Goal: Task Accomplishment & Management: Complete application form

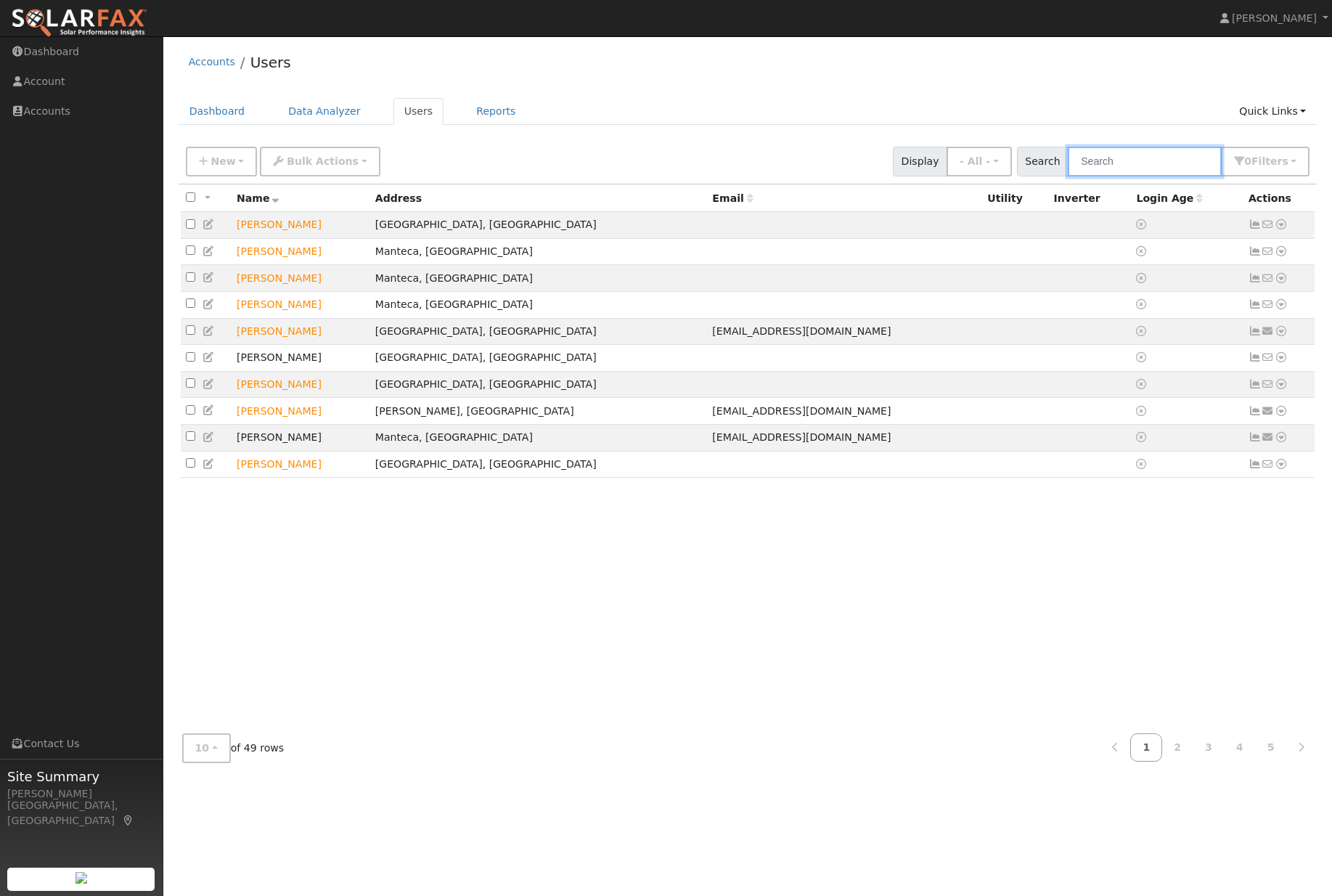
click at [1159, 158] on input "text" at bounding box center [1146, 161] width 154 height 30
type input "pradeep"
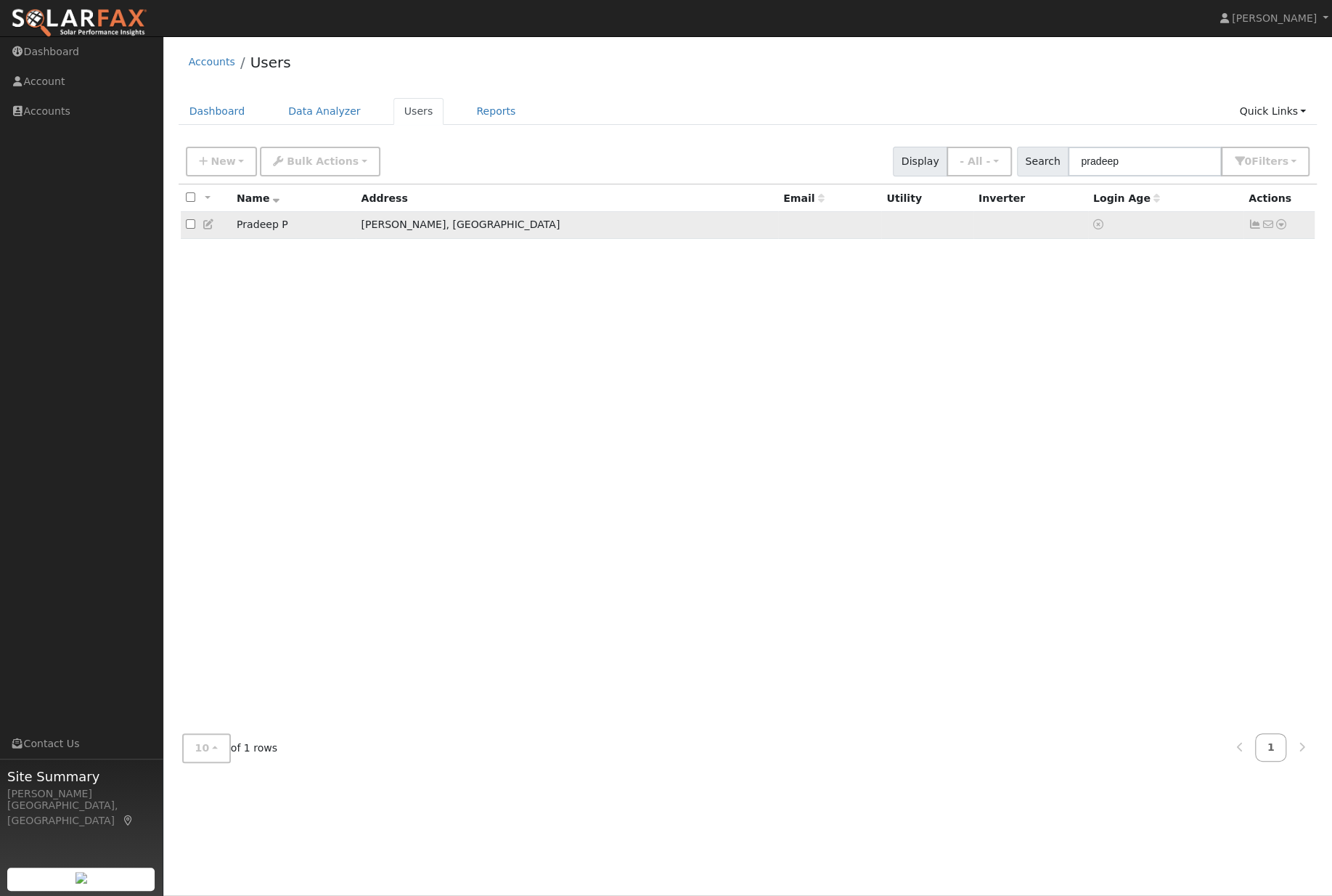
click at [1295, 230] on td "No email address Send Email... Data Analyzer Reports Scenario Health Check Ener…" at bounding box center [1280, 226] width 72 height 27
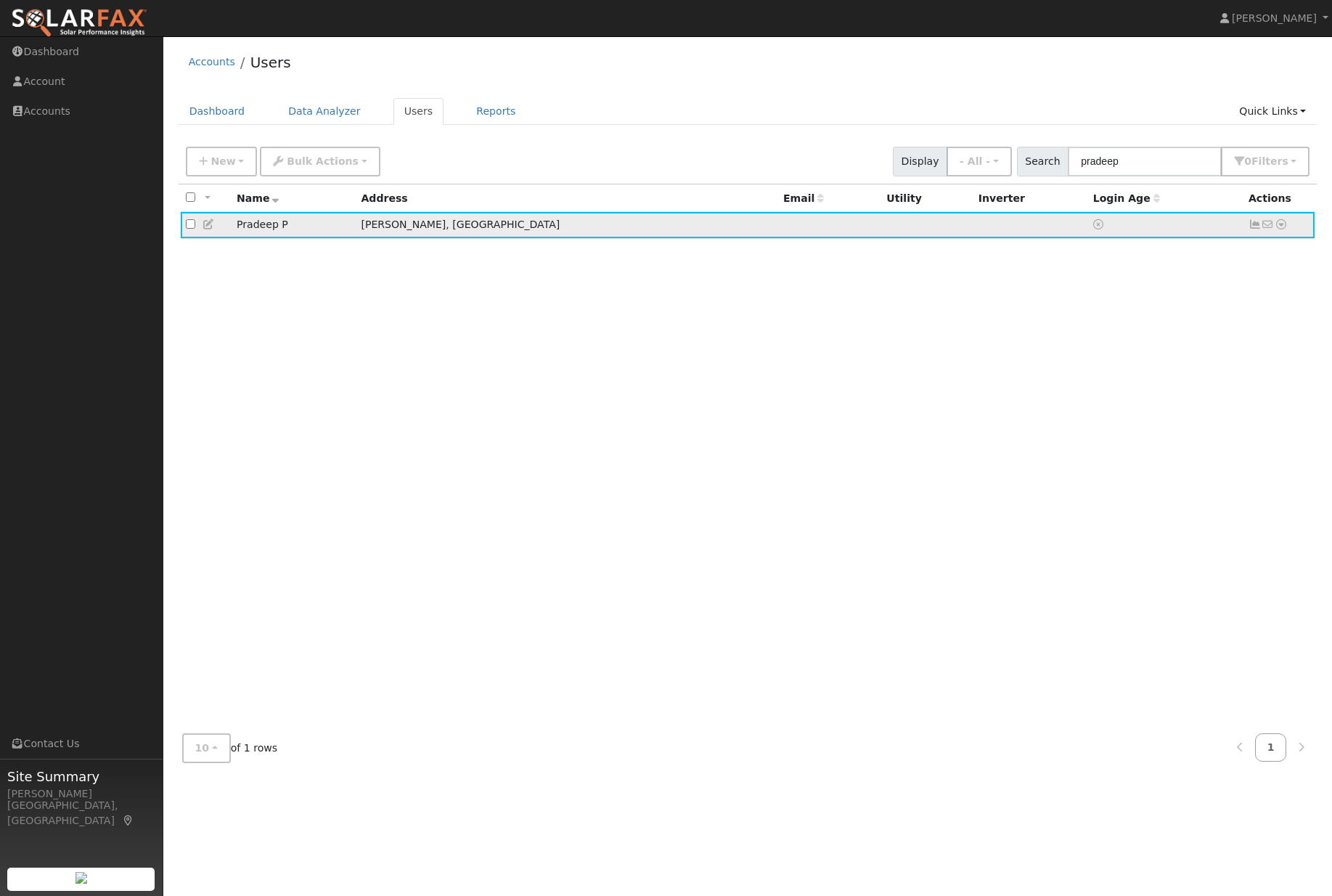
click at [1291, 233] on td "No email address Send Email... Data Analyzer Reports Scenario Health Check Ener…" at bounding box center [1280, 226] width 72 height 27
click at [1290, 238] on td "No email address Send Email... Data Analyzer Reports Scenario Health Check Ener…" at bounding box center [1280, 226] width 72 height 27
click at [1293, 231] on td "No email address Send Email... Data Analyzer Reports Scenario Health Check Ener…" at bounding box center [1280, 226] width 72 height 27
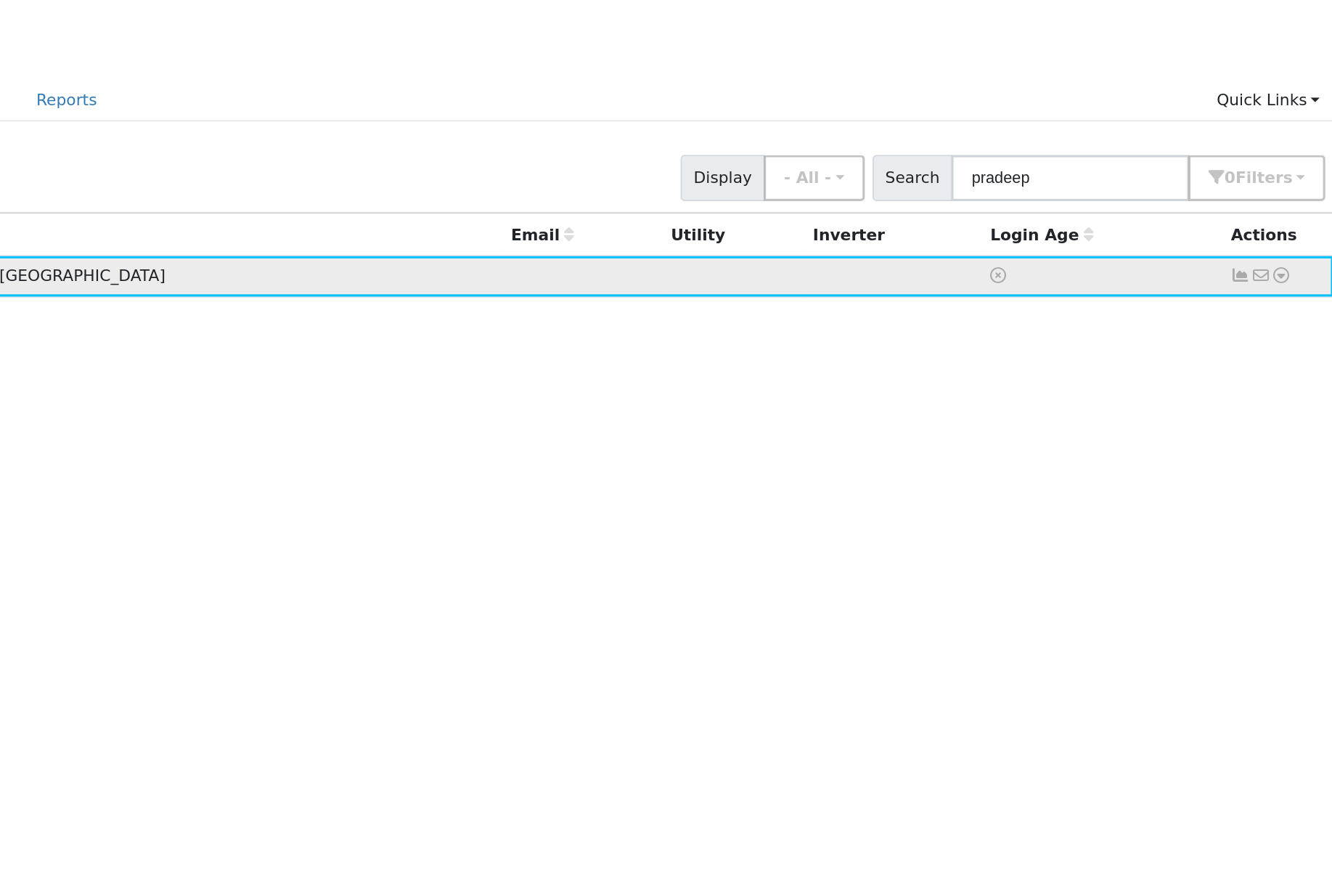
click at [1275, 220] on icon at bounding box center [1281, 224] width 13 height 10
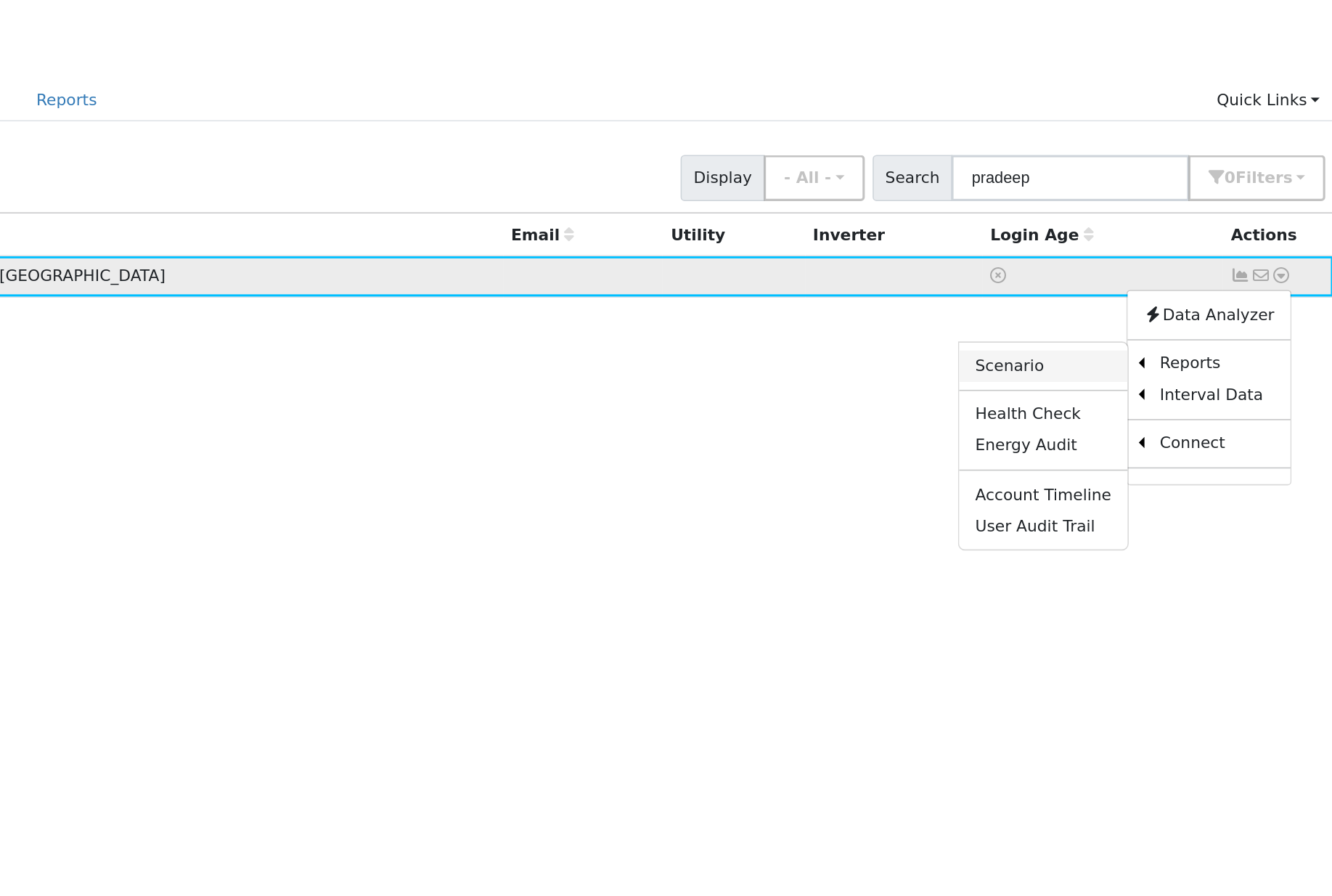
click at [1073, 273] on link "Scenario" at bounding box center [1127, 283] width 108 height 21
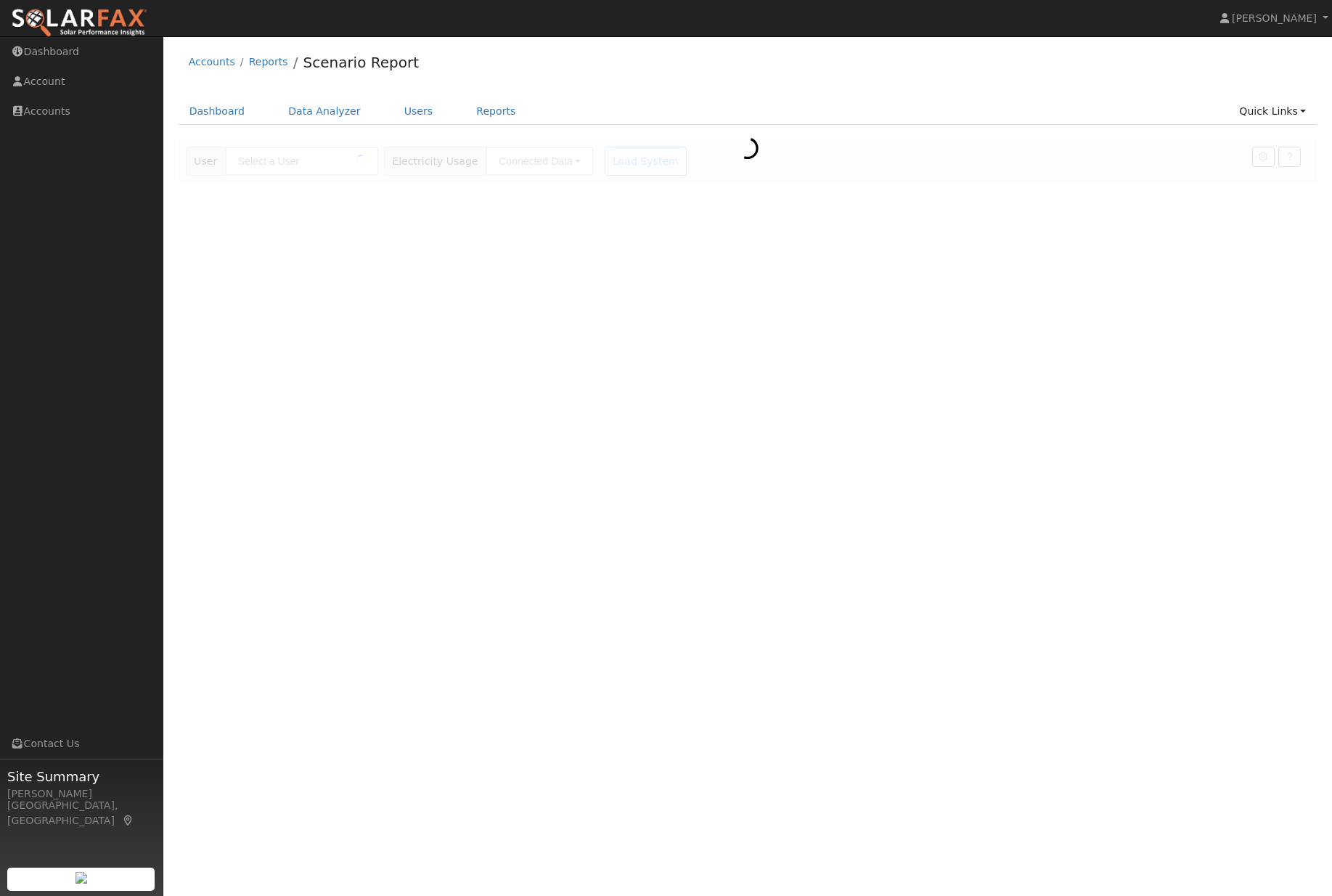
type input "Pradeep P"
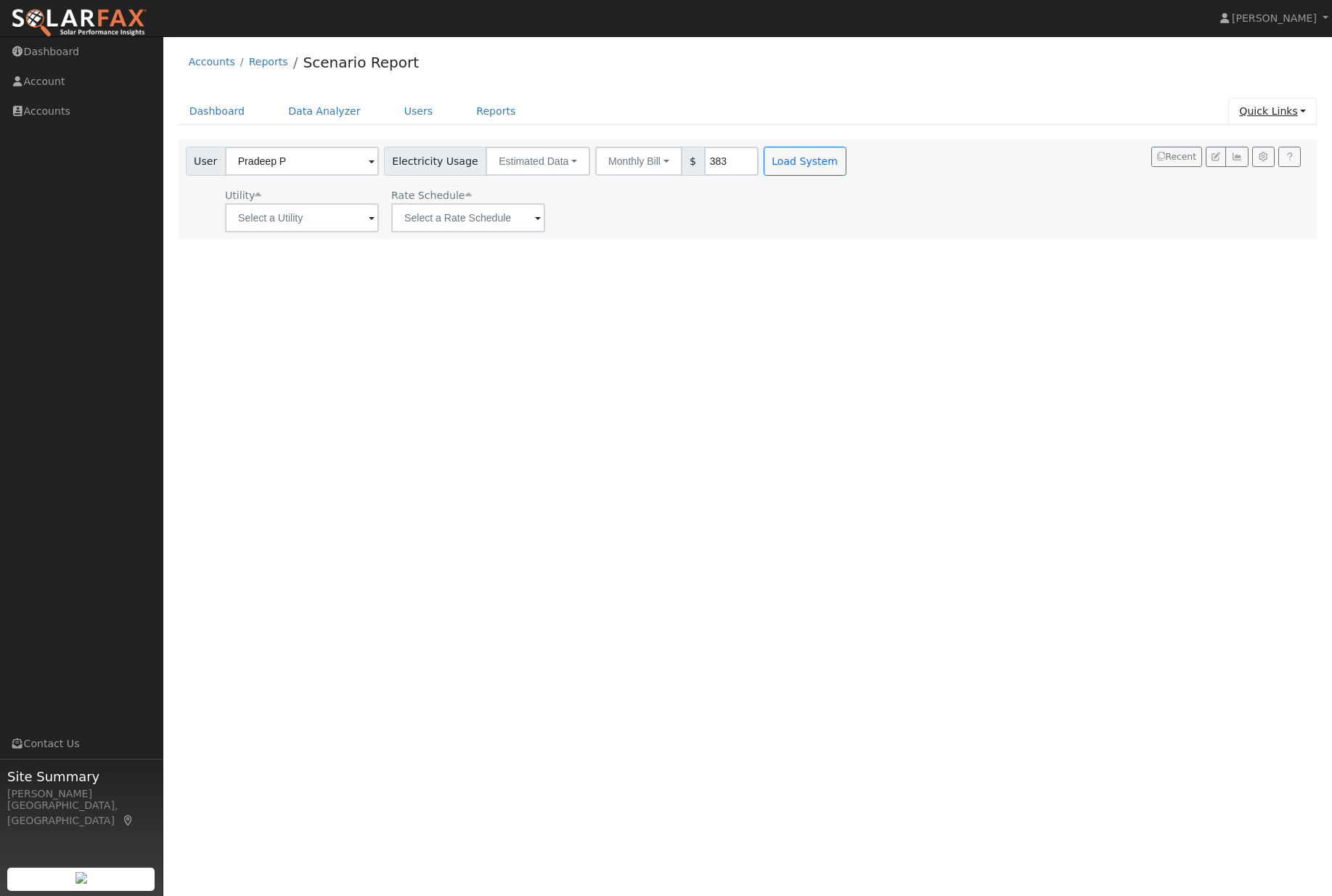
click at [1290, 114] on link "Quick Links" at bounding box center [1273, 111] width 89 height 27
click at [1257, 174] on link "Quick Connect" at bounding box center [1244, 164] width 147 height 21
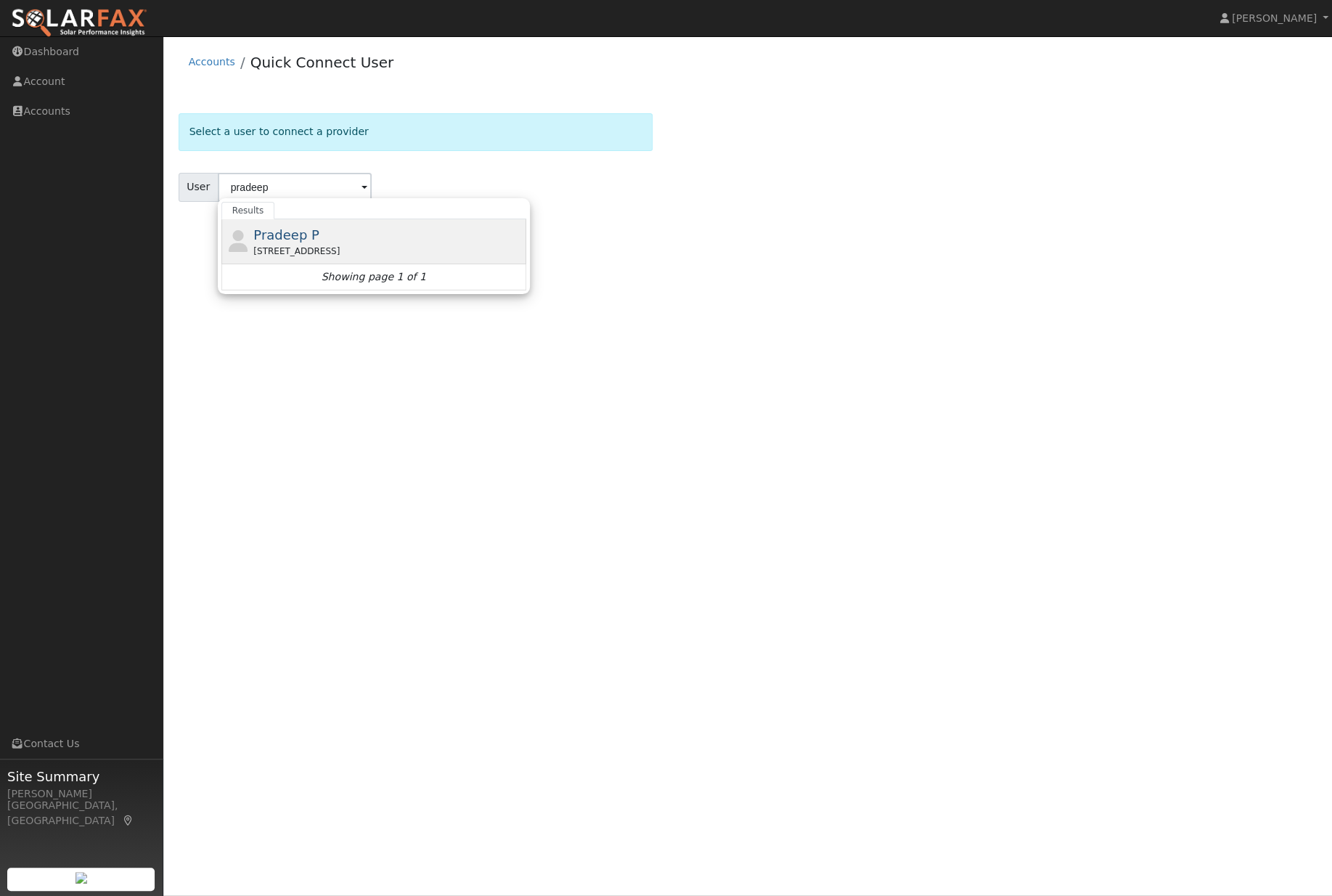
click at [407, 253] on div "[STREET_ADDRESS]" at bounding box center [388, 251] width 270 height 13
type input "Pradeep P"
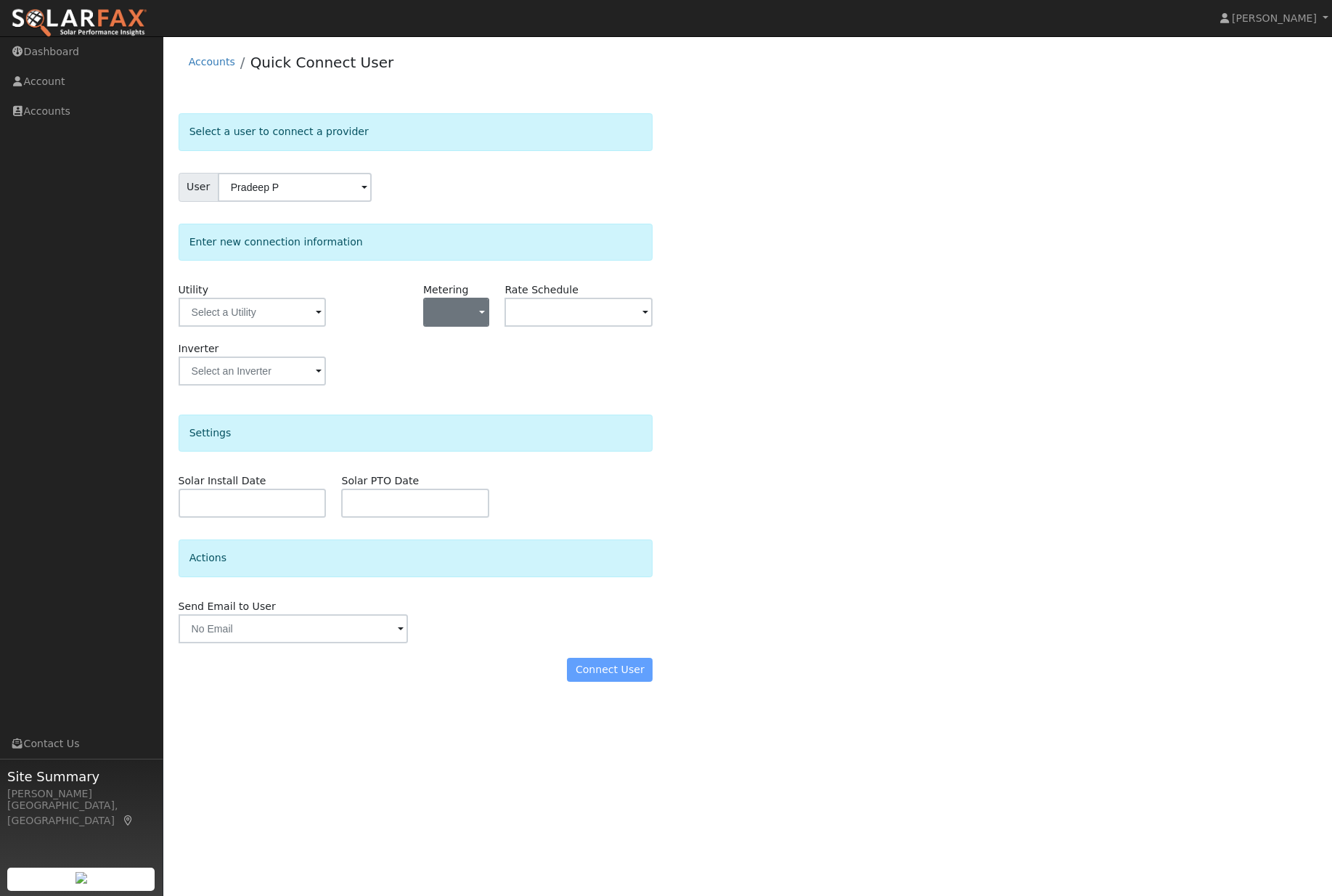
click at [476, 318] on button "button" at bounding box center [456, 312] width 66 height 29
click at [488, 385] on link "NBT" at bounding box center [476, 390] width 101 height 21
click at [464, 311] on button "NBT" at bounding box center [456, 312] width 66 height 29
click at [462, 379] on link "NEM" at bounding box center [476, 369] width 101 height 21
click at [468, 308] on button "NEM" at bounding box center [456, 312] width 66 height 29
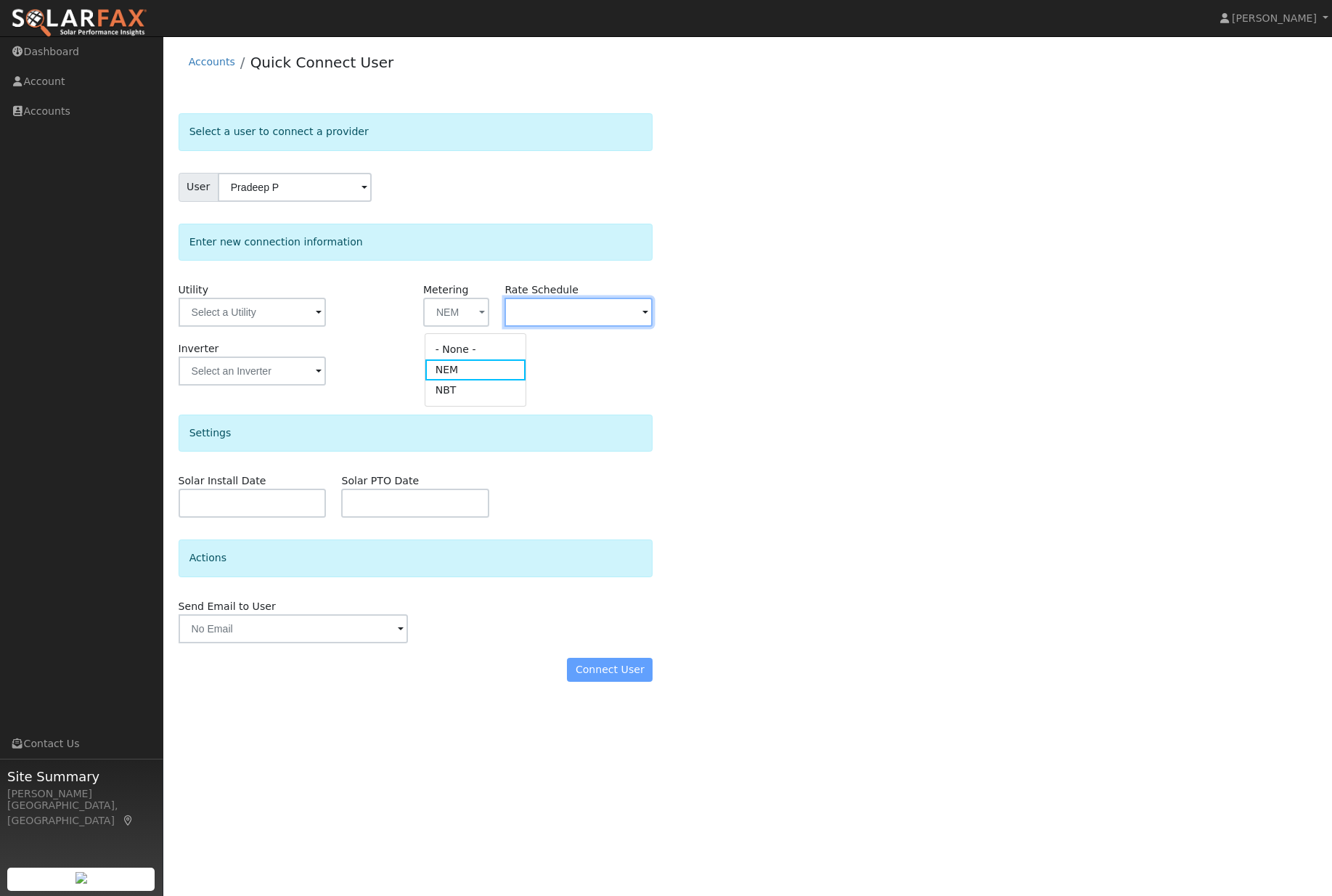
click at [327, 319] on input "text" at bounding box center [252, 312] width 148 height 29
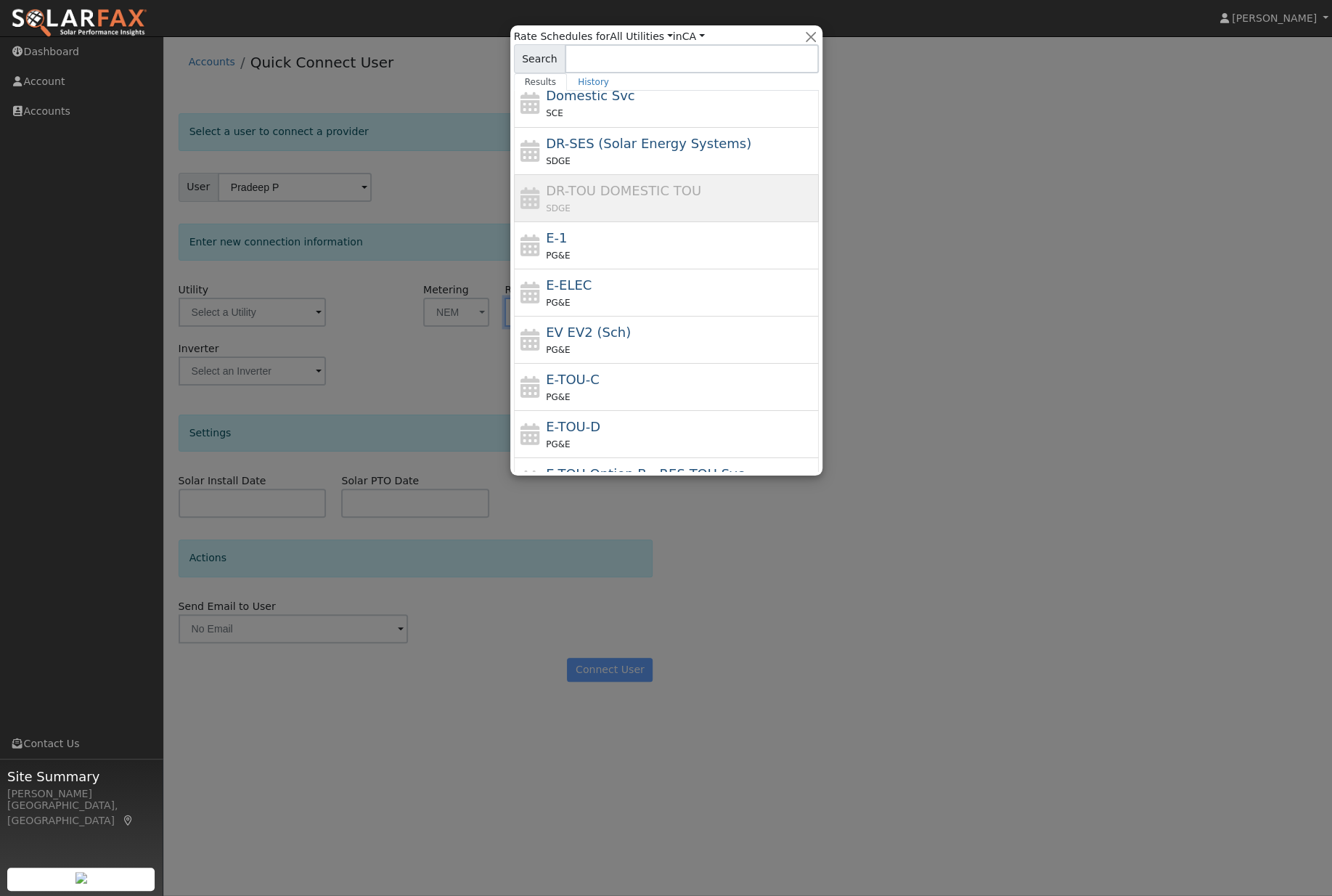
scroll to position [211, 0]
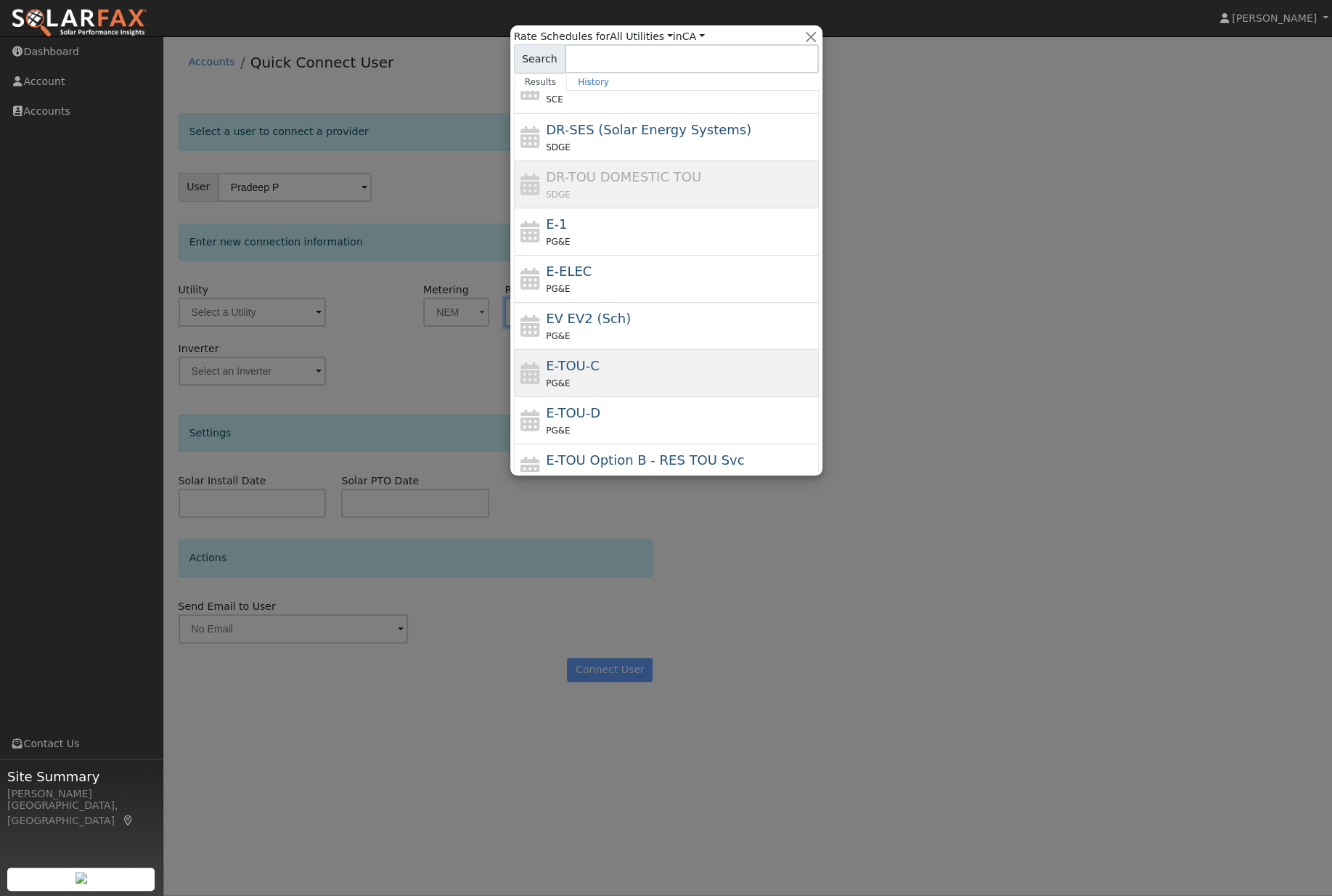
click at [665, 363] on div "E-TOU-C PG&E" at bounding box center [680, 373] width 270 height 35
type input "E-TOU-C"
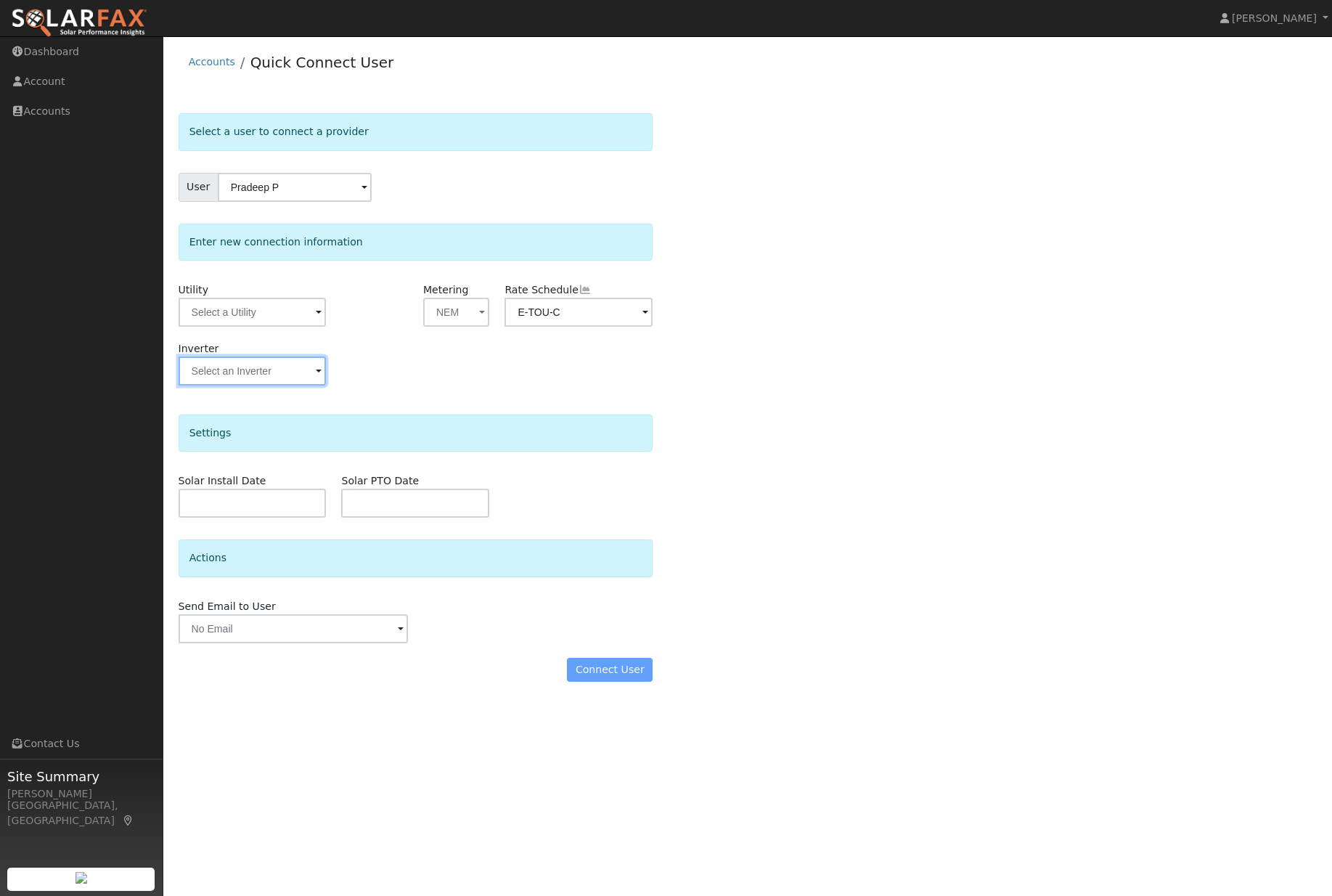
click at [264, 327] on input "text" at bounding box center [252, 312] width 148 height 29
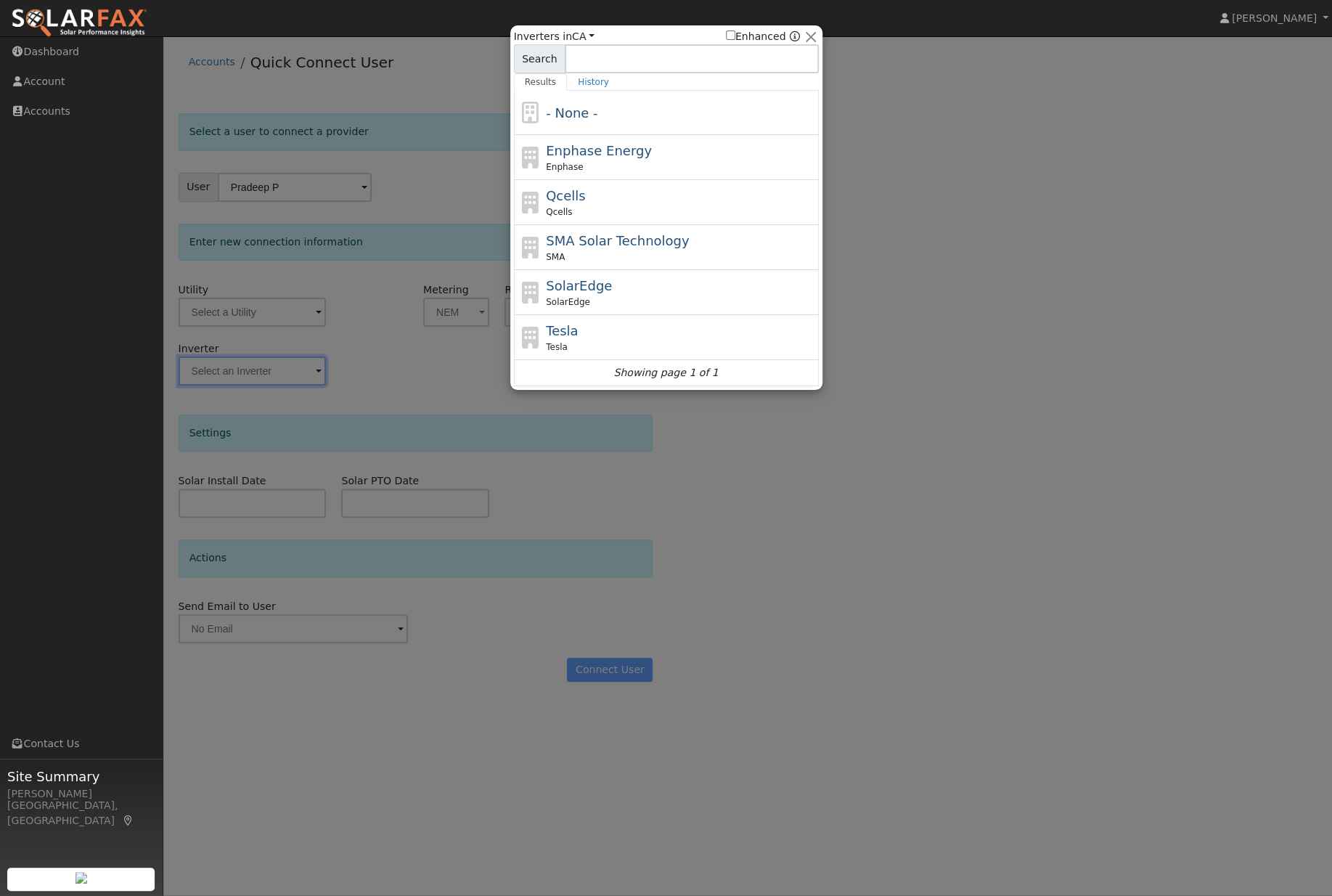
click at [935, 477] on div at bounding box center [666, 448] width 1332 height 896
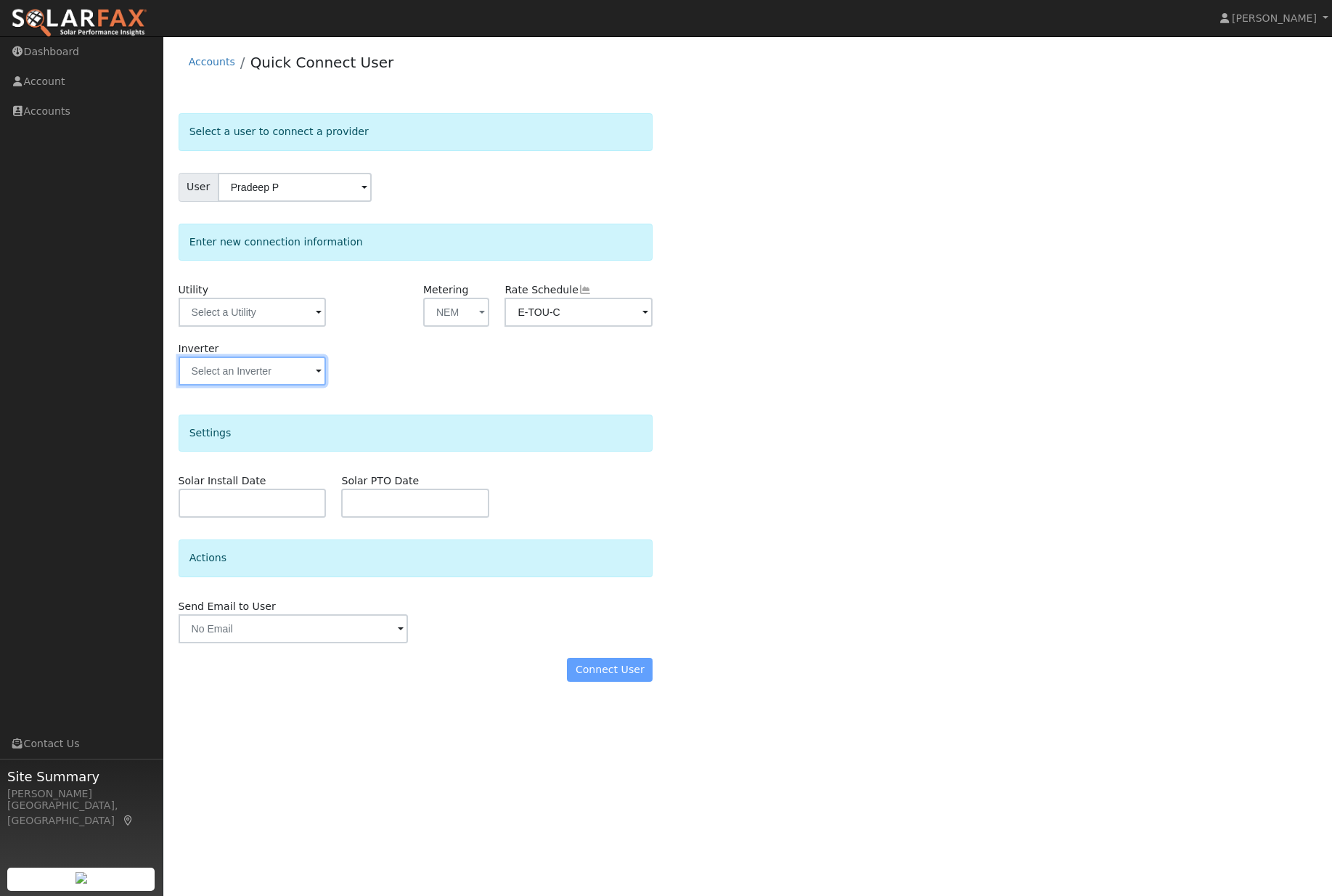
click at [240, 327] on input "text" at bounding box center [252, 312] width 148 height 29
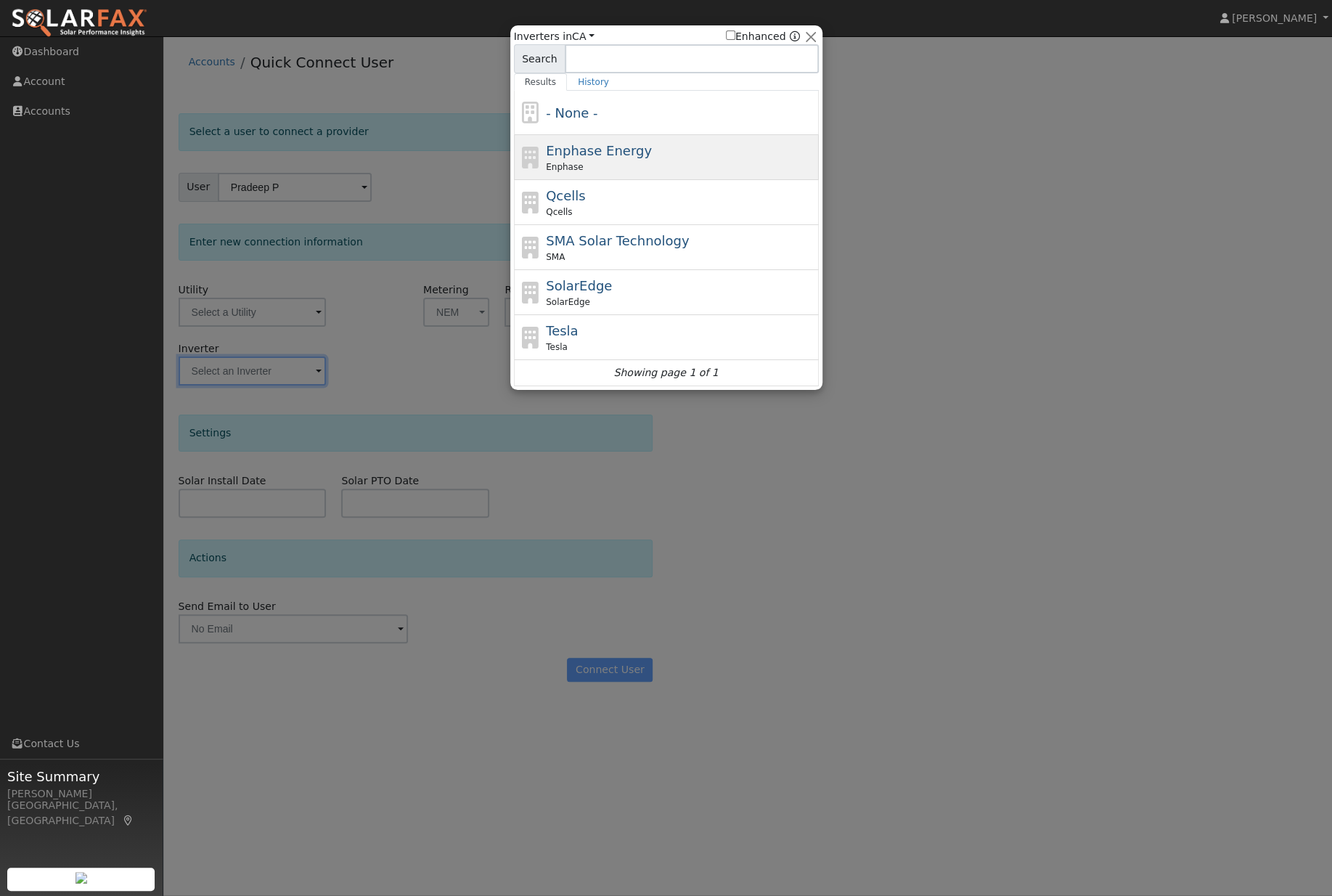
click at [677, 153] on div "Enphase Energy Enphase" at bounding box center [680, 157] width 270 height 32
type input "Enphase"
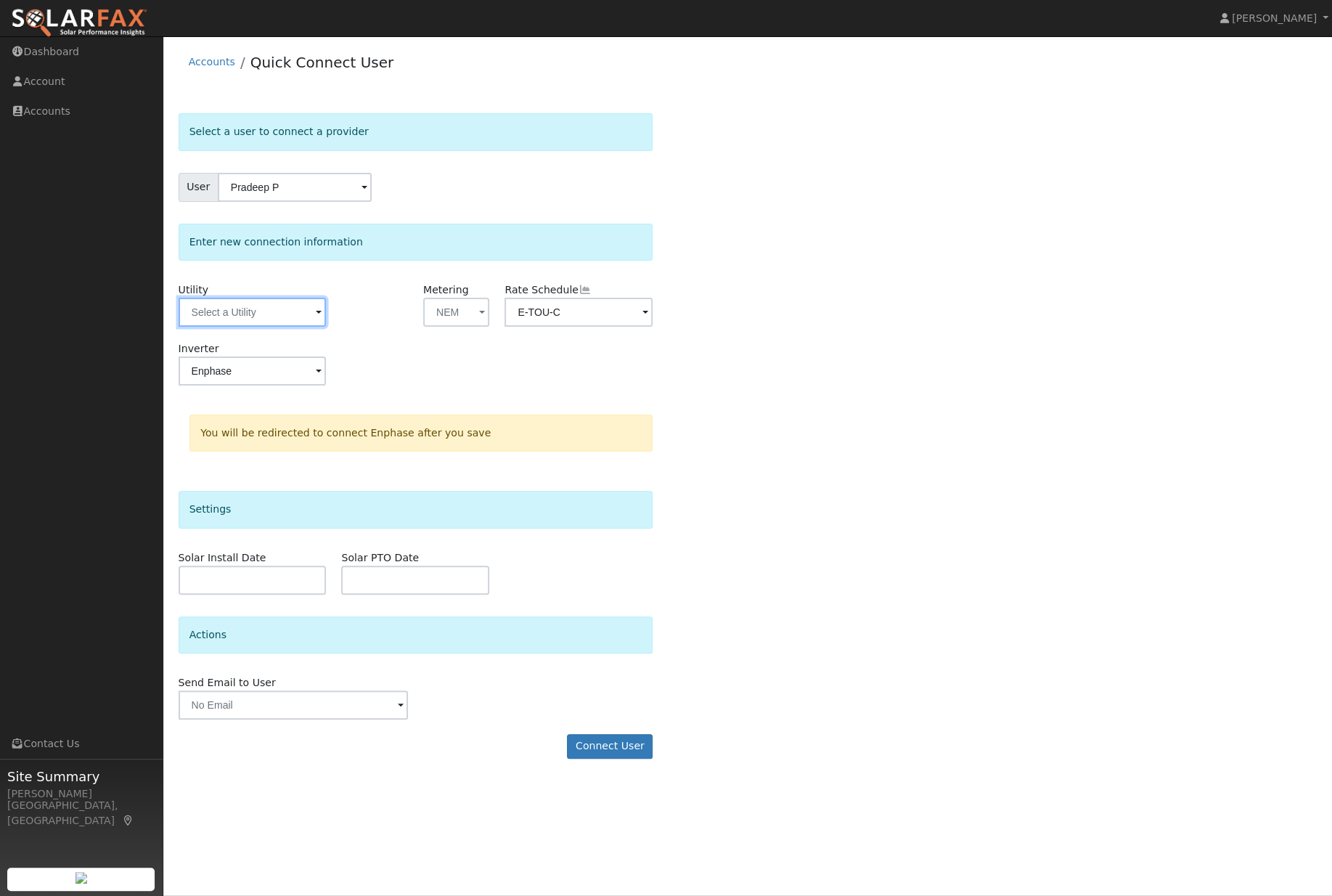
click at [247, 320] on input "text" at bounding box center [252, 312] width 148 height 29
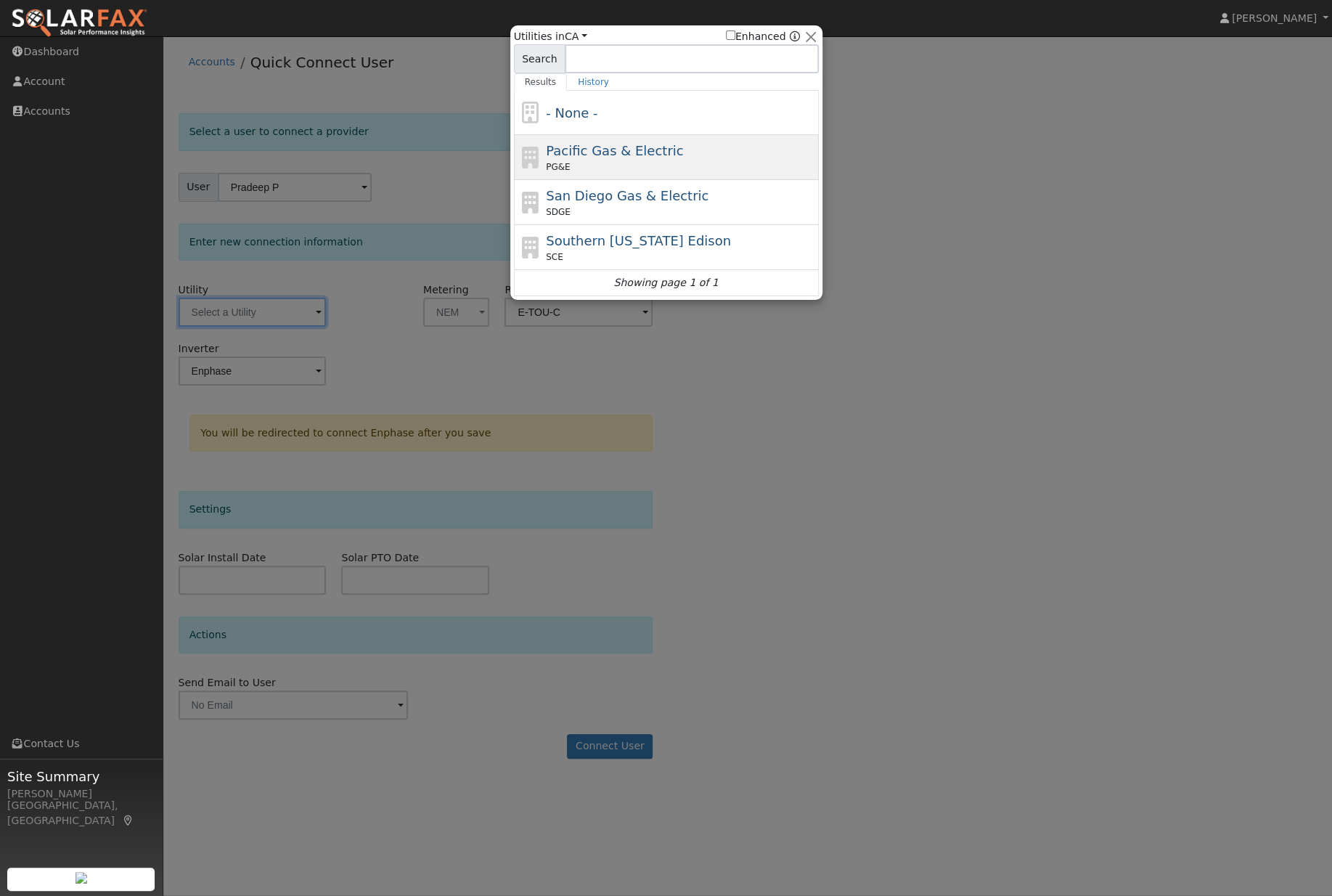
click at [701, 152] on div "Pacific Gas & Electric PG&E" at bounding box center [680, 157] width 270 height 32
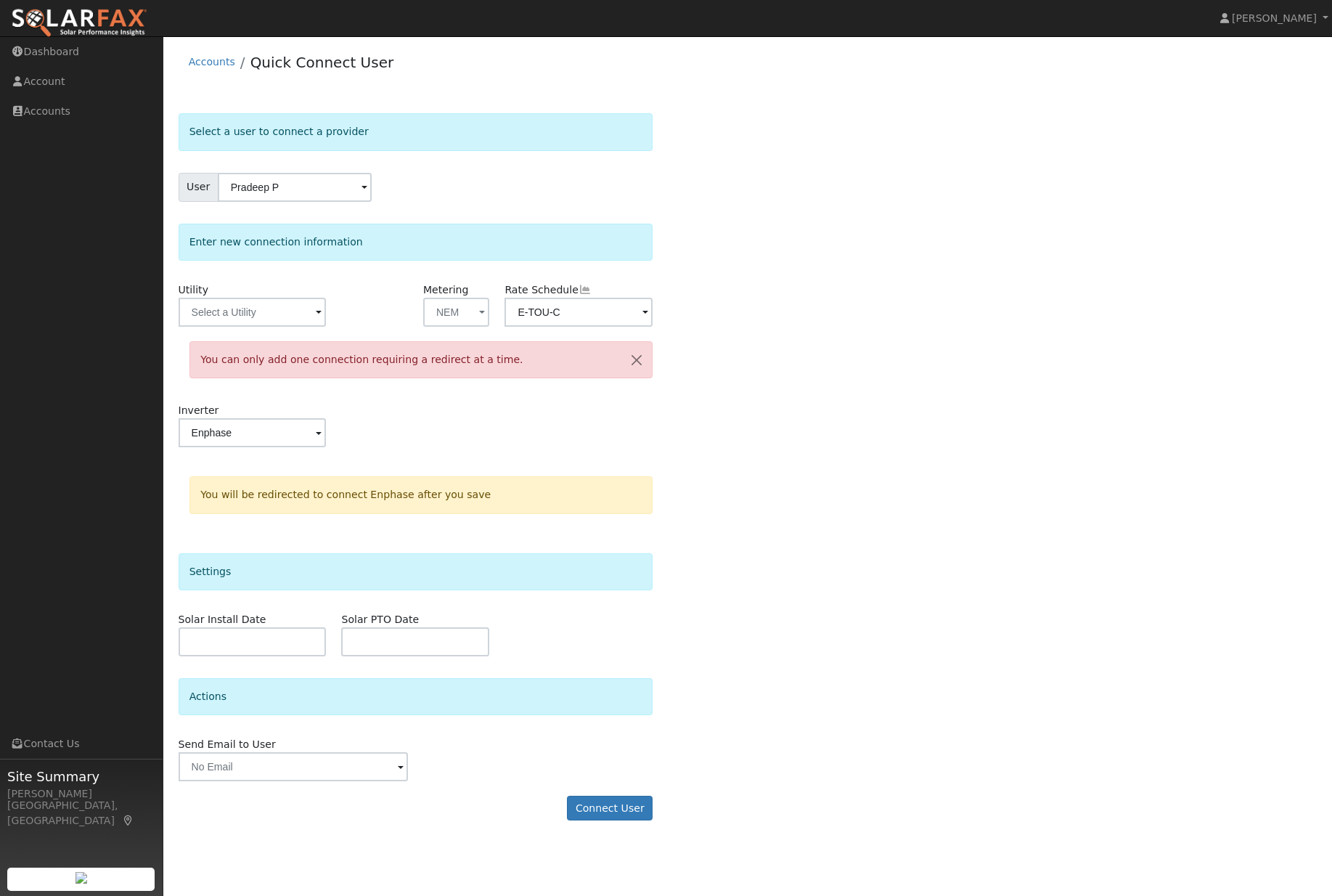
click at [273, 327] on input "Enphase" at bounding box center [252, 312] width 148 height 29
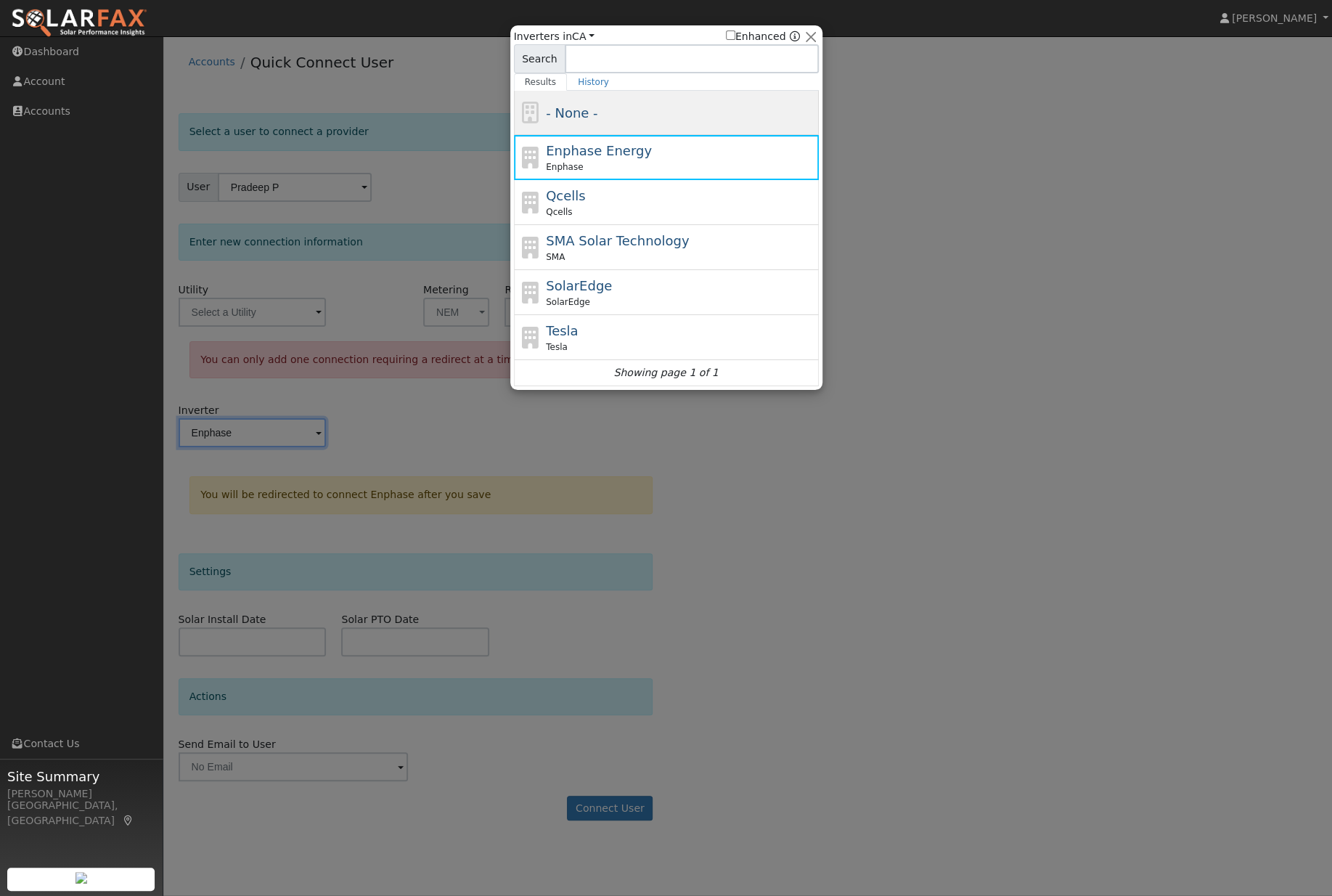
click at [682, 112] on div "- None -" at bounding box center [680, 113] width 270 height 20
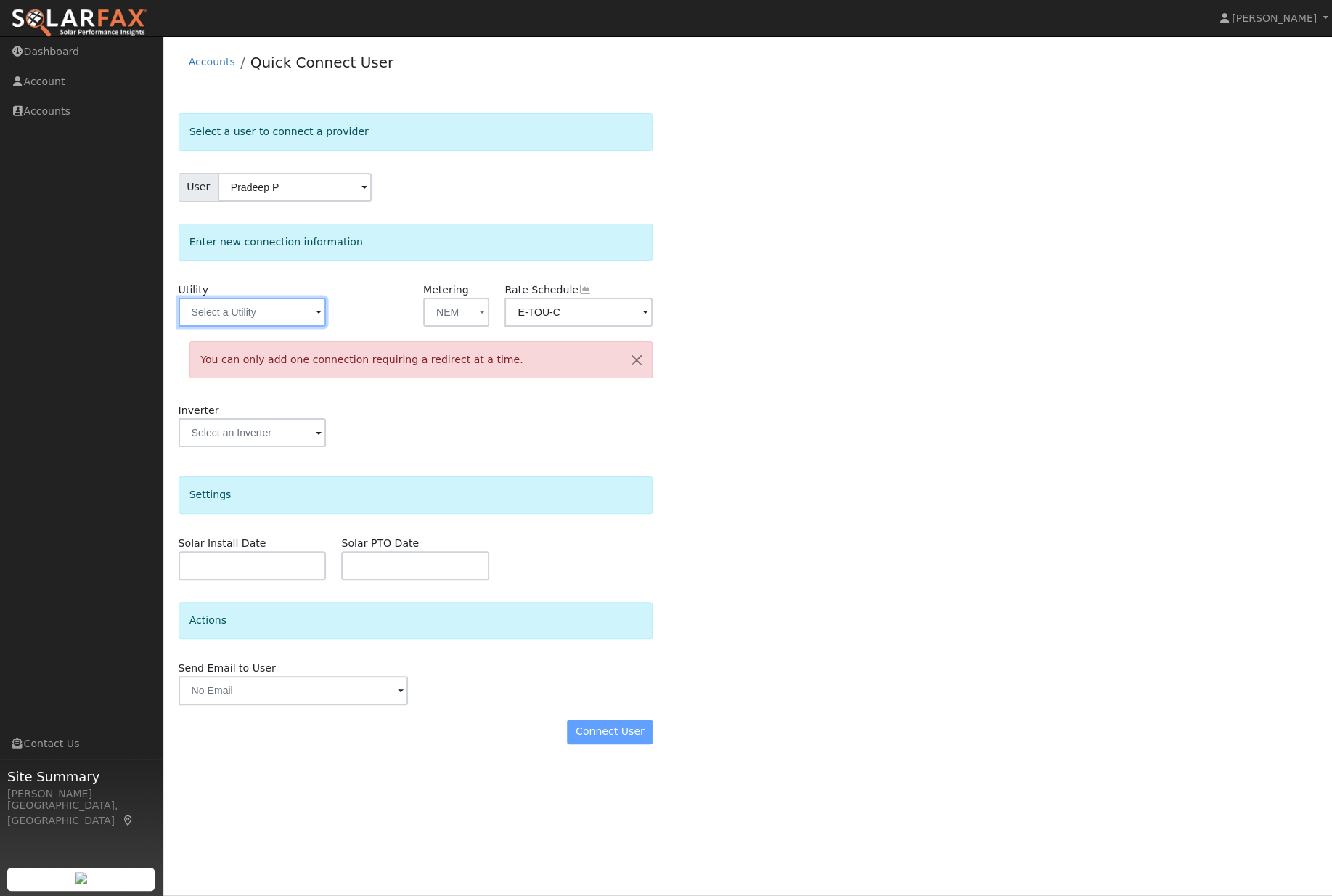
click at [271, 320] on input "text" at bounding box center [252, 312] width 148 height 29
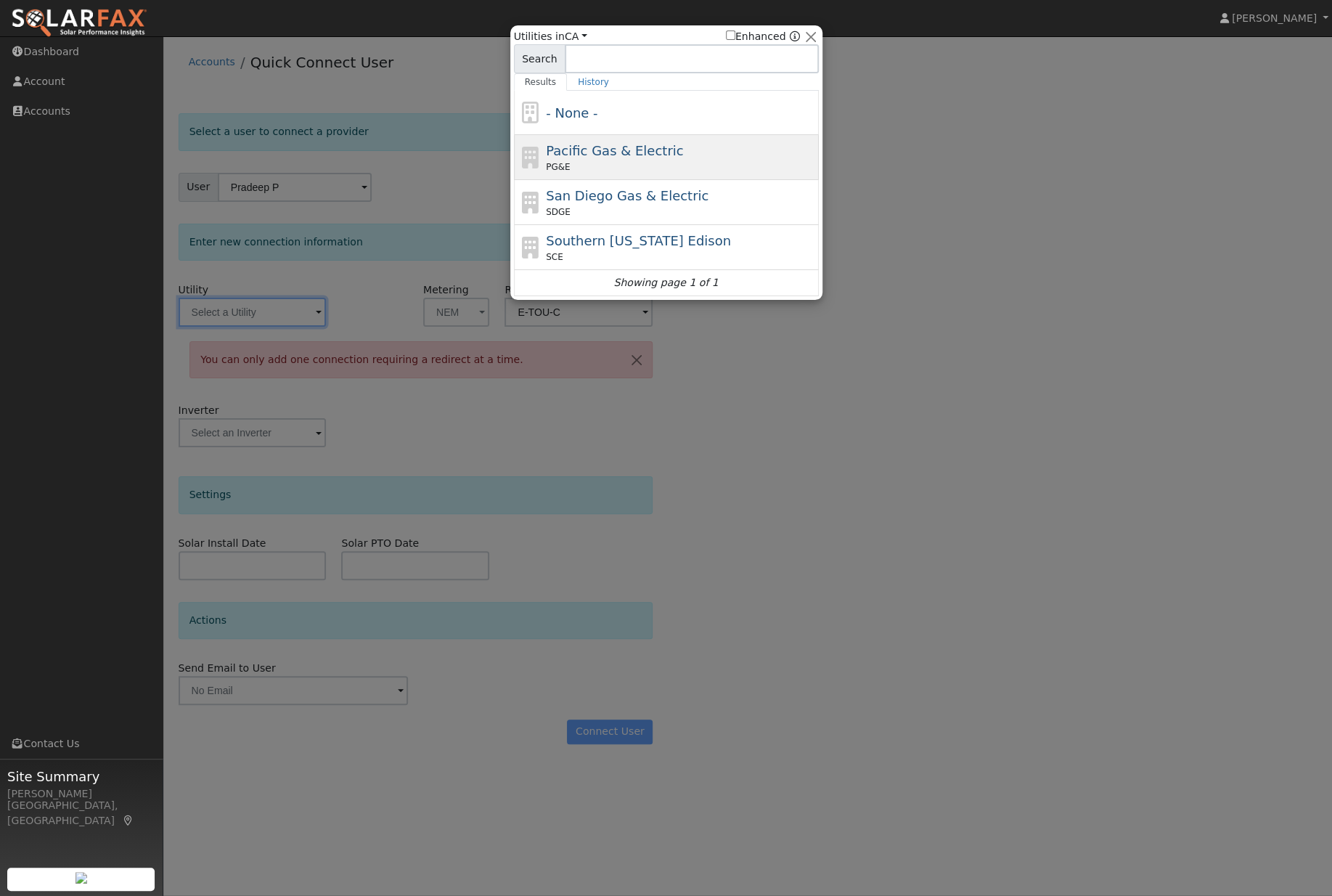
click at [660, 146] on span "Pacific Gas & Electric" at bounding box center [614, 151] width 137 height 15
type input "PG&E"
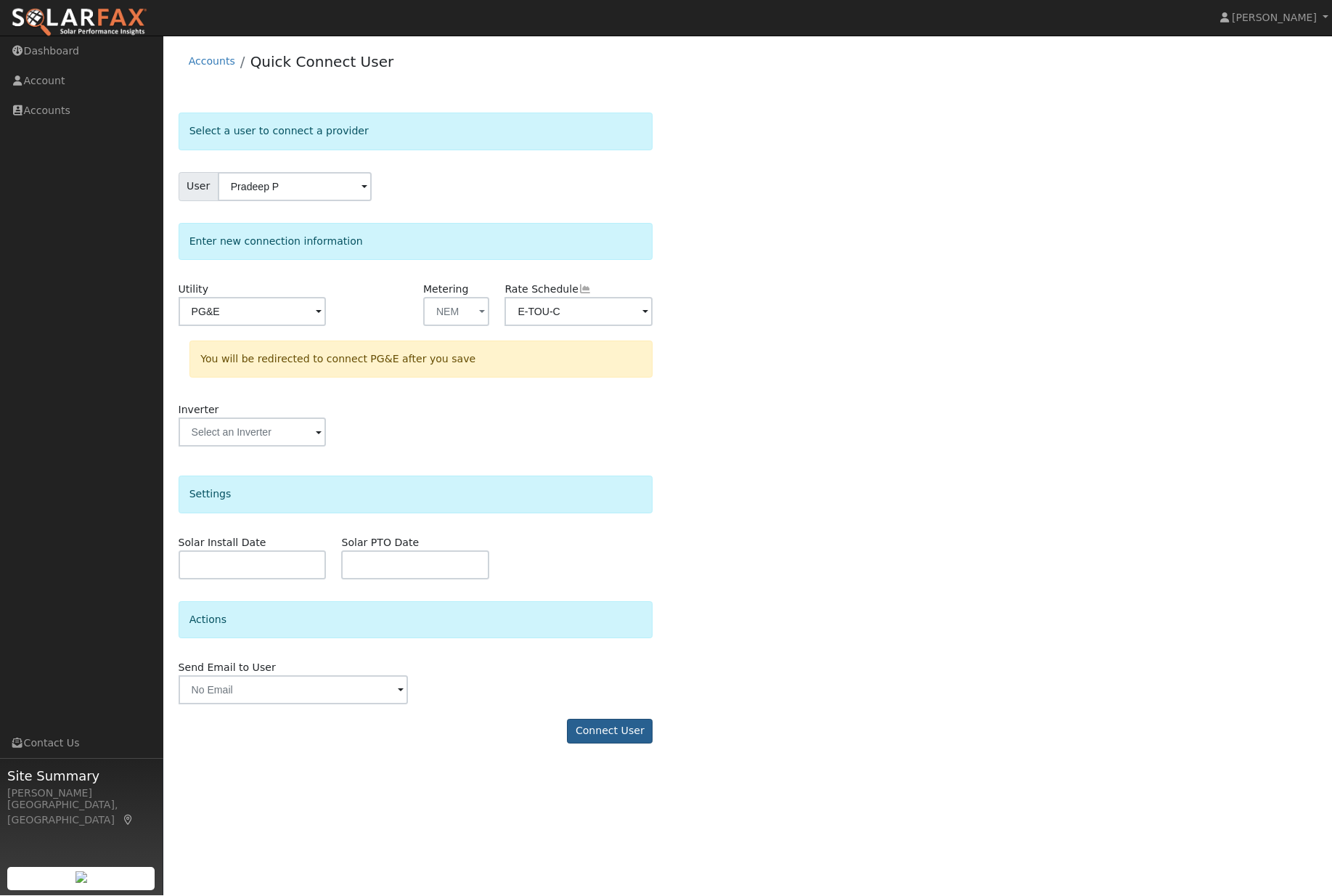
click at [616, 744] on button "Connect User" at bounding box center [610, 732] width 86 height 25
